Goal: Task Accomplishment & Management: Manage account settings

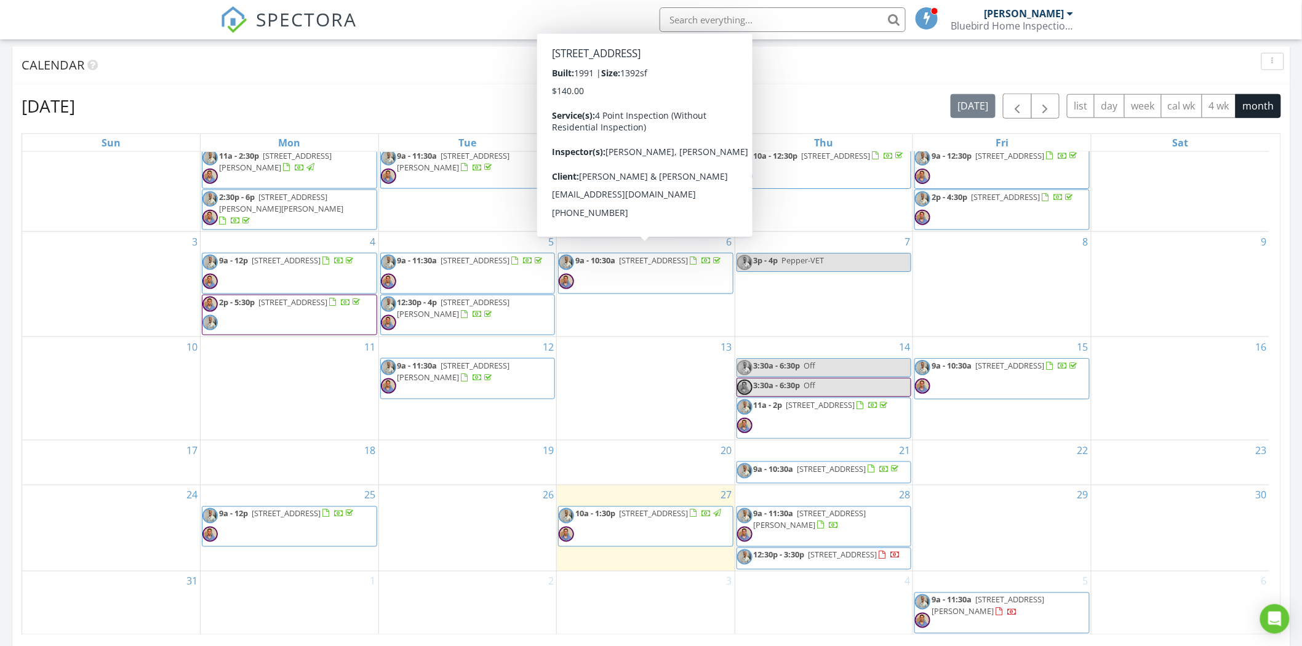
scroll to position [615, 0]
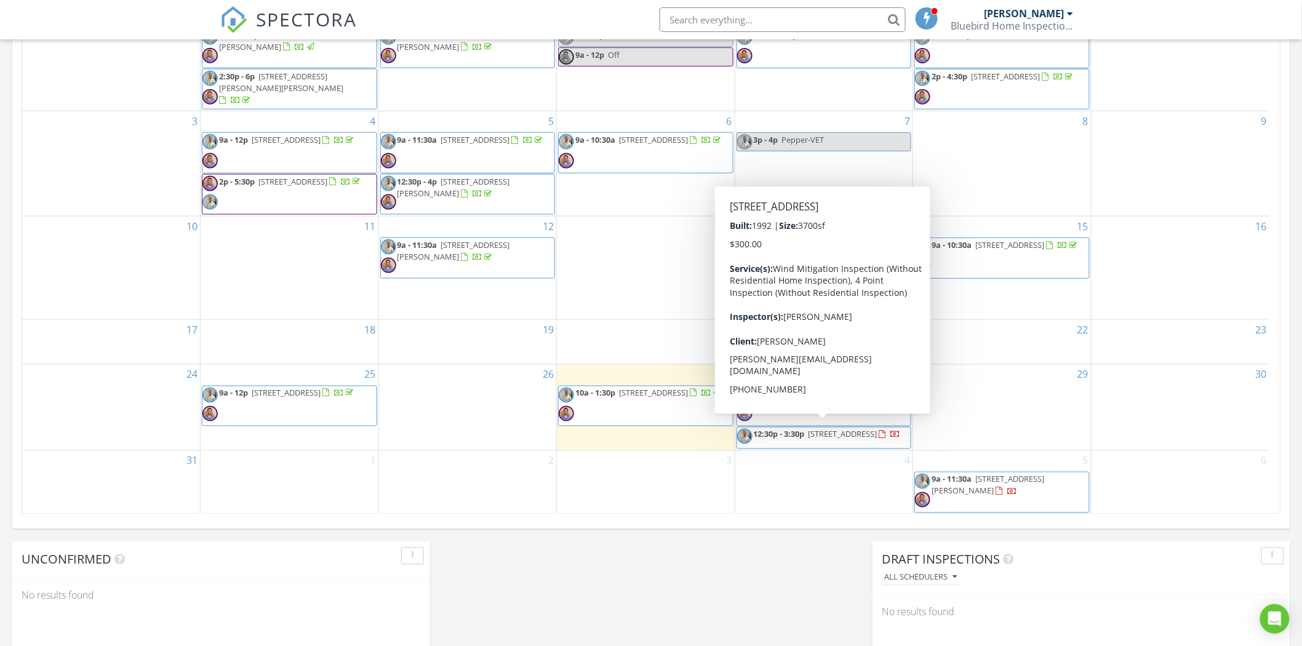
click at [844, 434] on span "12:30p - 3:30p 11 Capri Ct, Palm Coast 32137" at bounding box center [819, 438] width 164 height 18
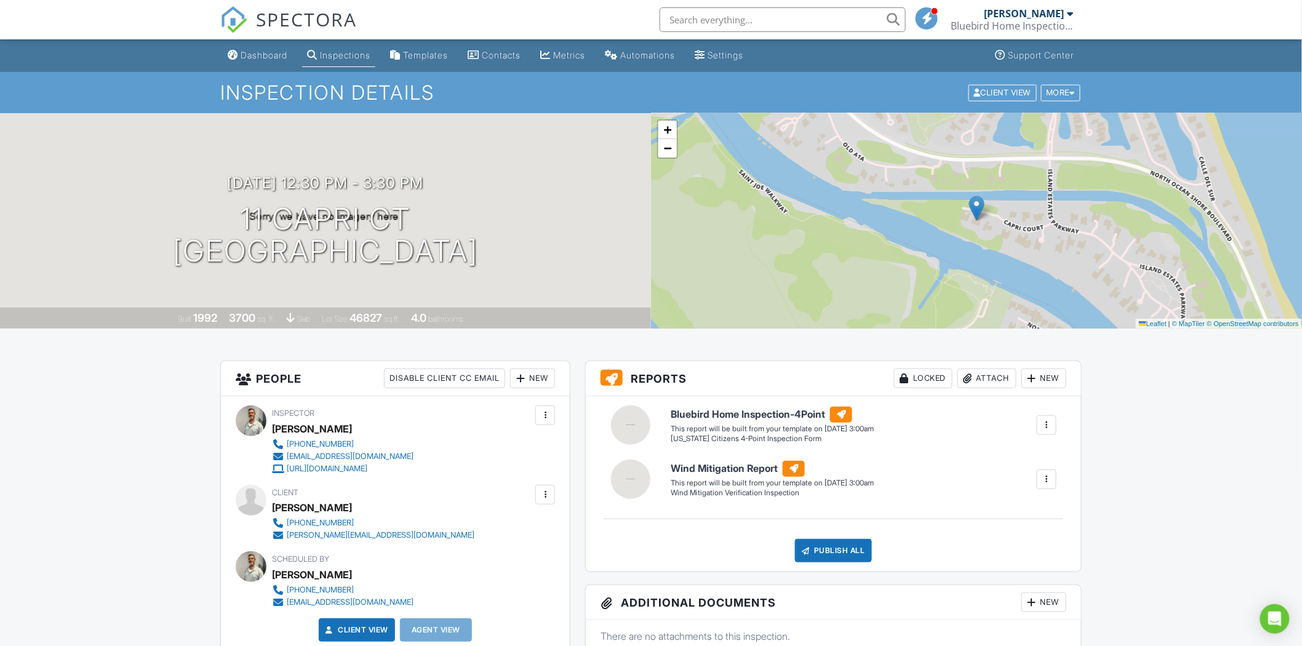
click at [541, 498] on div at bounding box center [545, 494] width 12 height 12
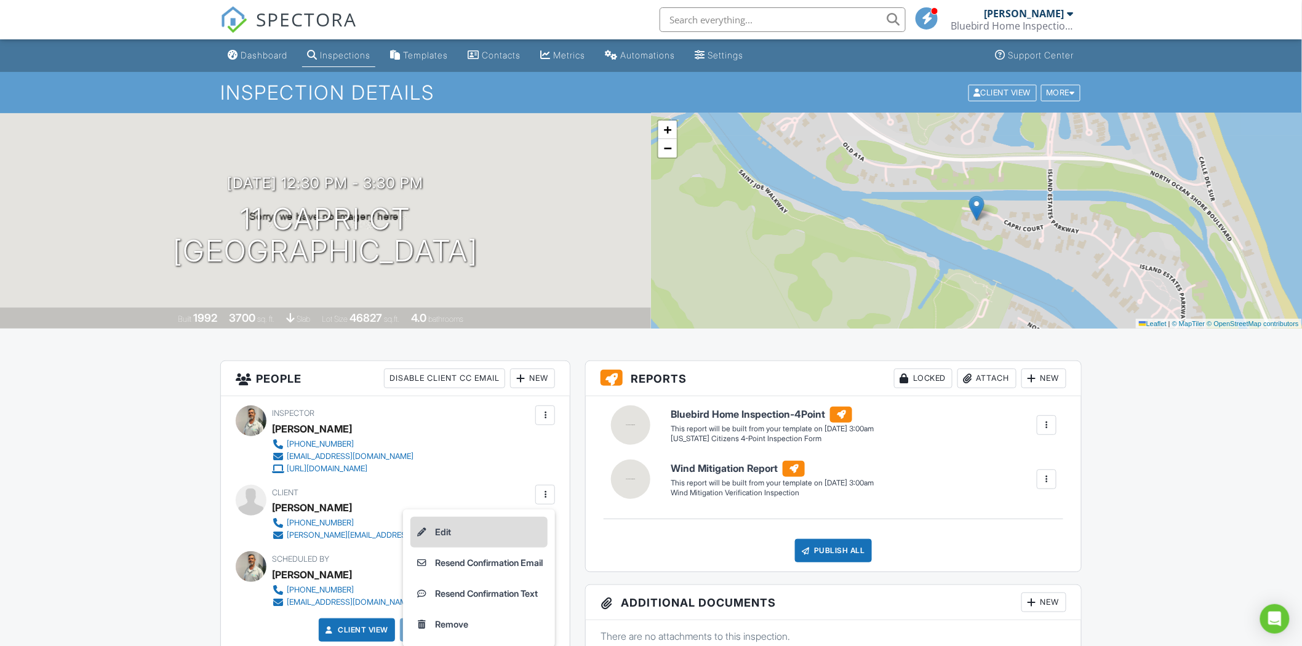
click at [458, 532] on li "Edit" at bounding box center [478, 532] width 137 height 31
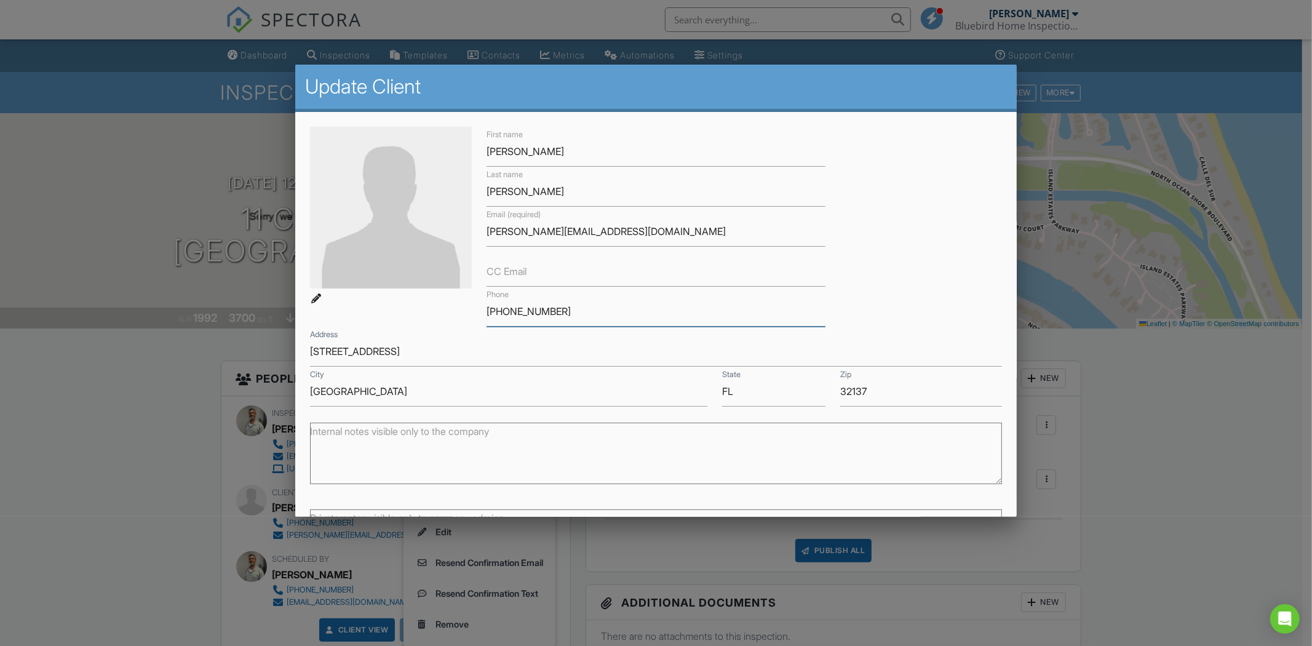
click at [508, 311] on input "386-585-0557" at bounding box center [656, 312] width 339 height 30
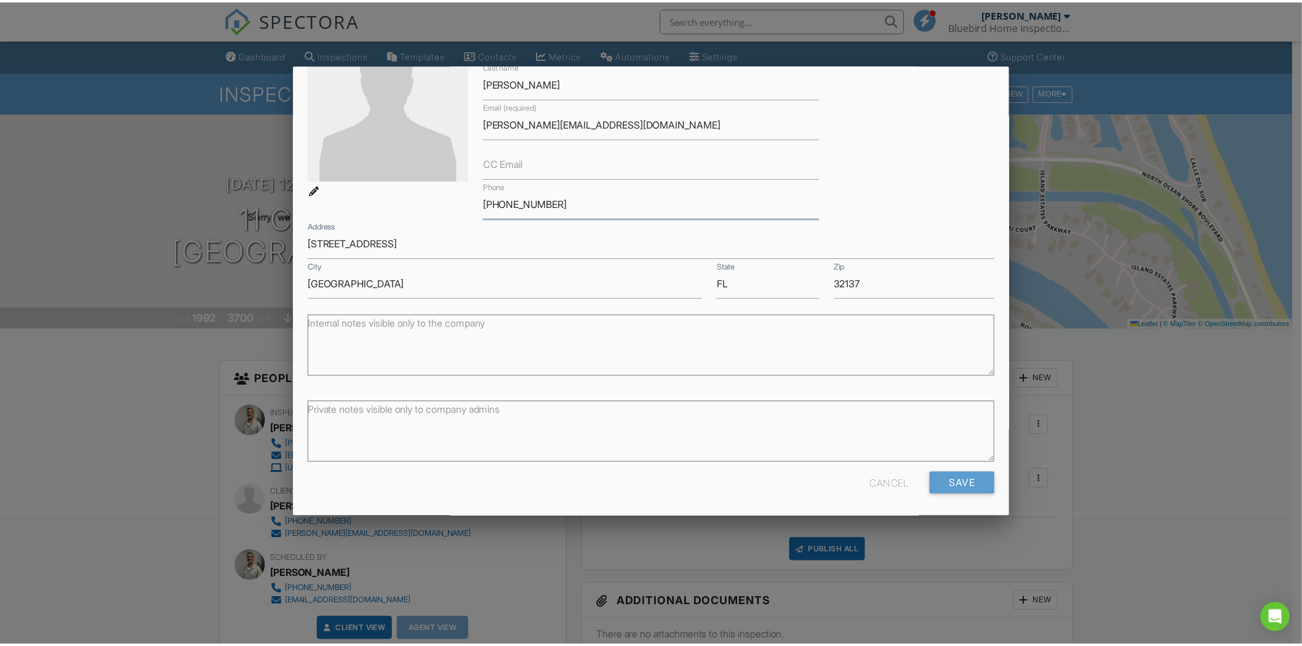
scroll to position [110, 0]
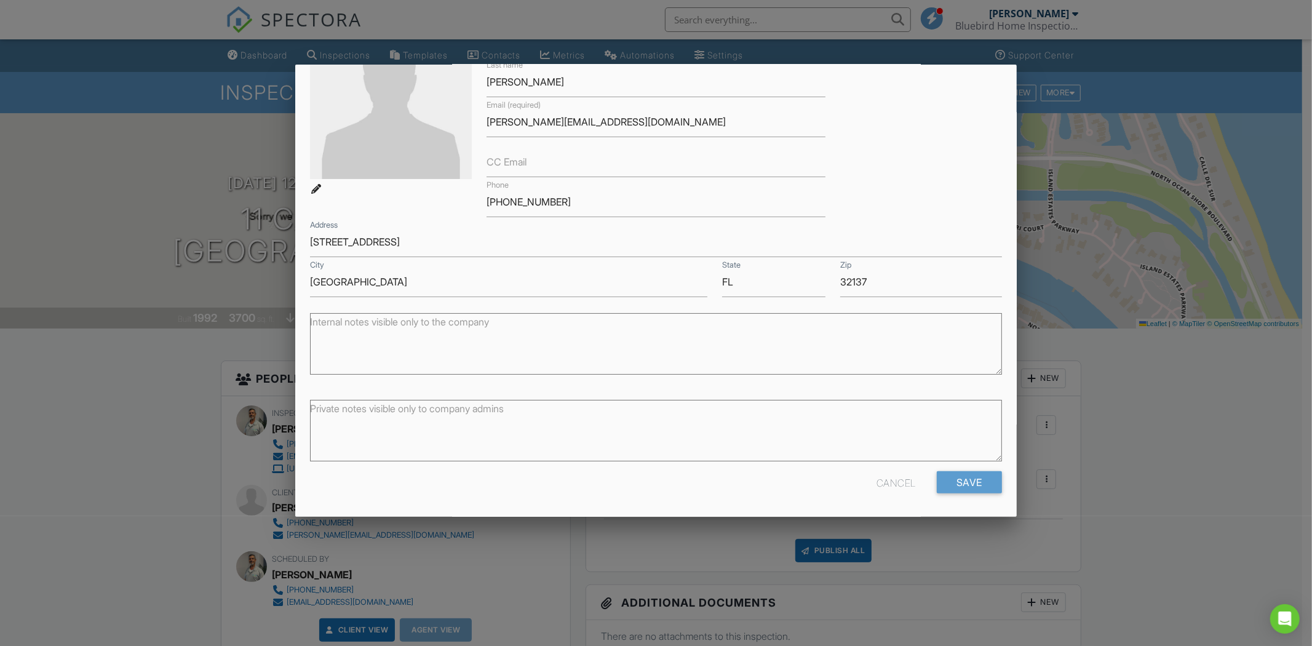
click at [1126, 447] on div at bounding box center [656, 342] width 1312 height 808
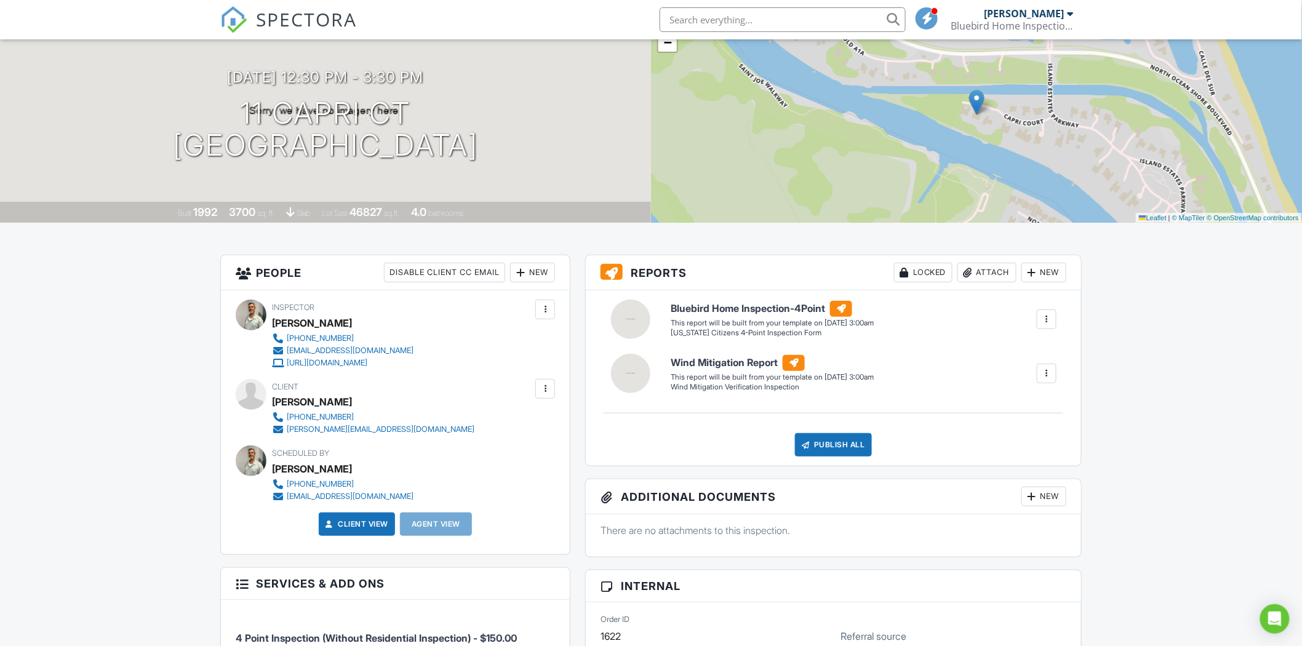
scroll to position [0, 0]
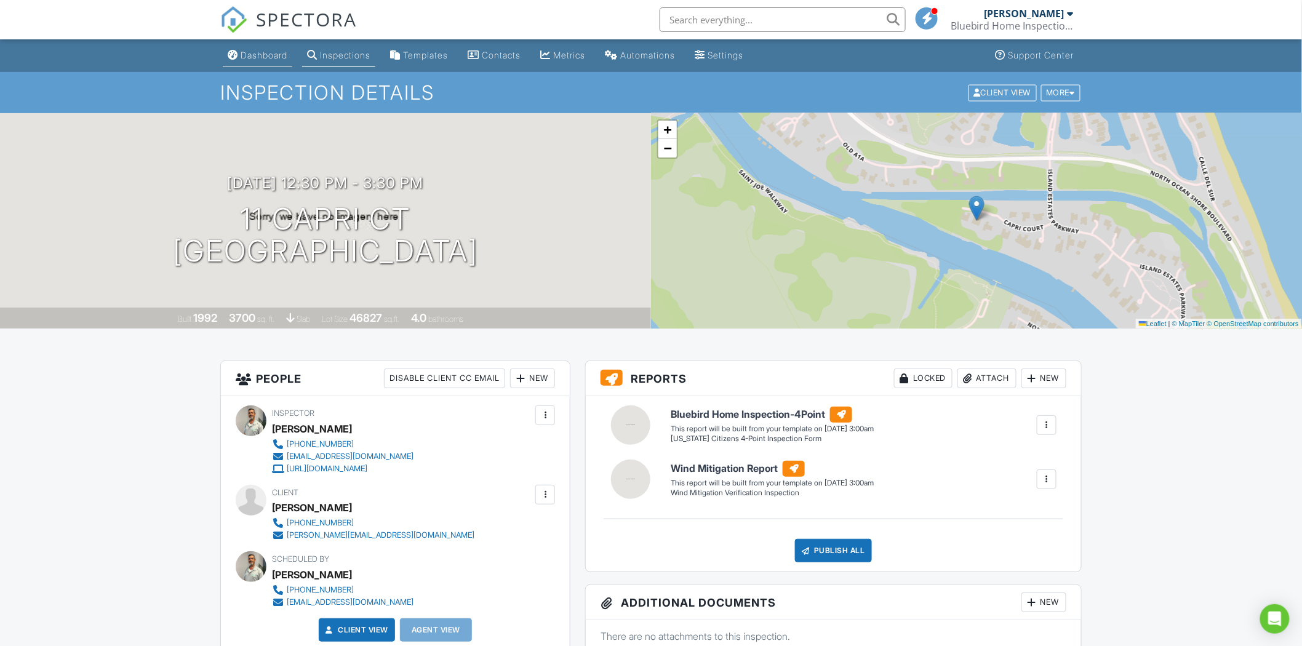
click at [258, 57] on div "Dashboard" at bounding box center [264, 55] width 47 height 10
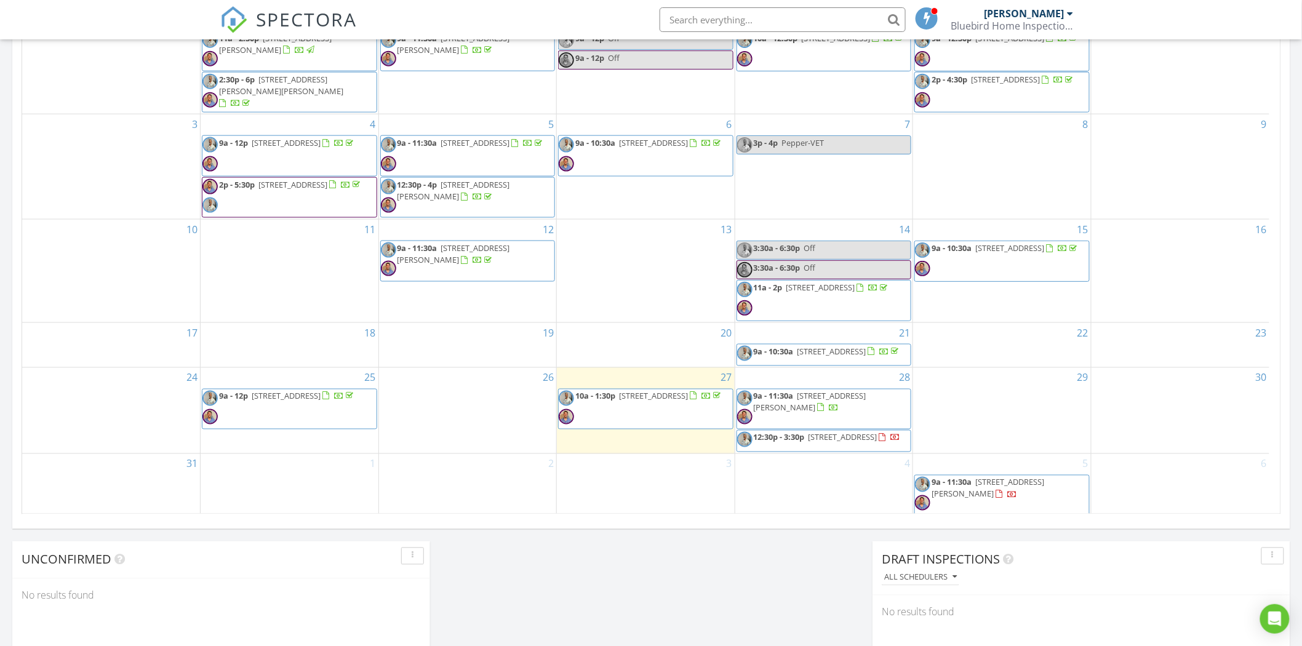
scroll to position [34, 0]
